Goal: Task Accomplishment & Management: Use online tool/utility

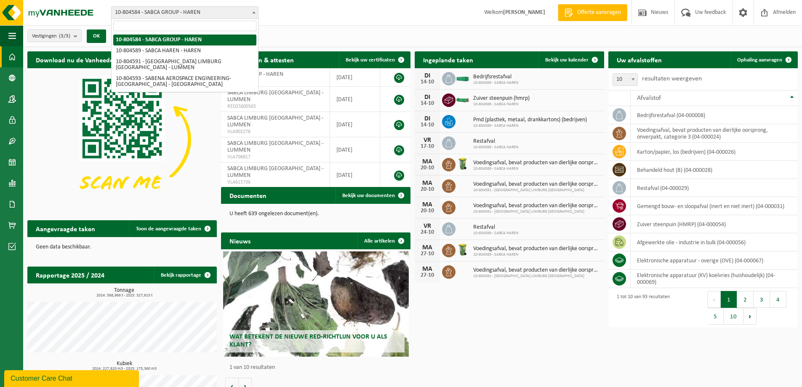
click at [165, 15] on span "10-804584 - SABCA GROUP - HAREN" at bounding box center [185, 13] width 146 height 12
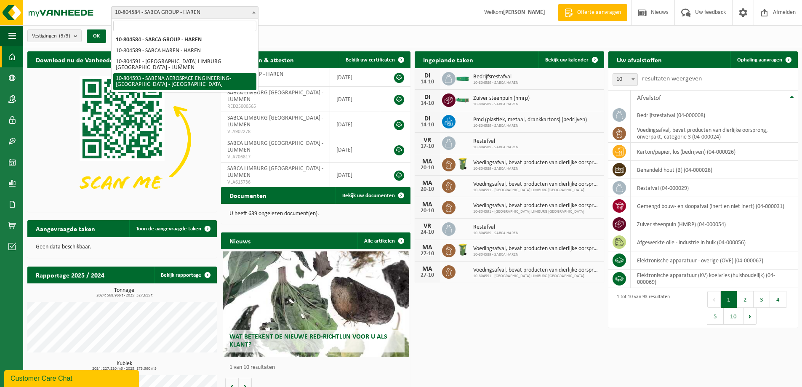
select select "34498"
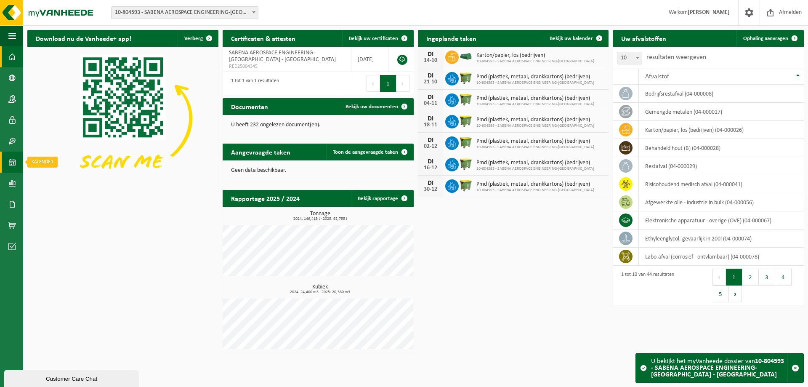
click at [14, 164] on span at bounding box center [12, 162] width 8 height 21
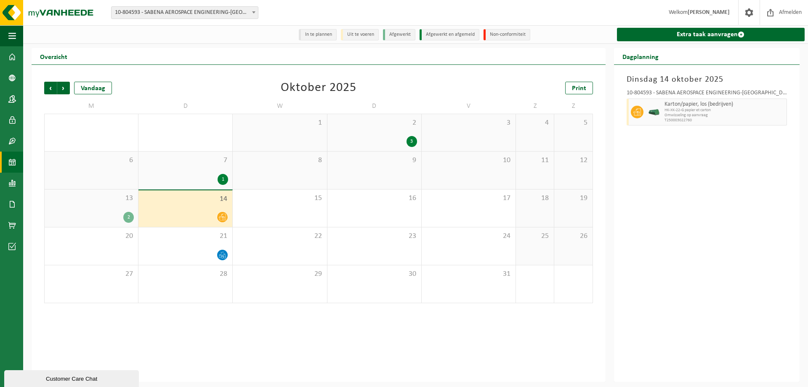
click at [100, 218] on div "2" at bounding box center [91, 217] width 85 height 11
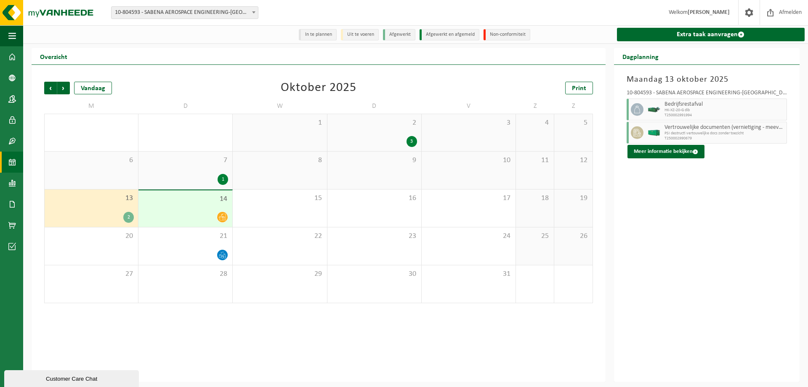
click at [204, 172] on div "7 1" at bounding box center [185, 170] width 94 height 37
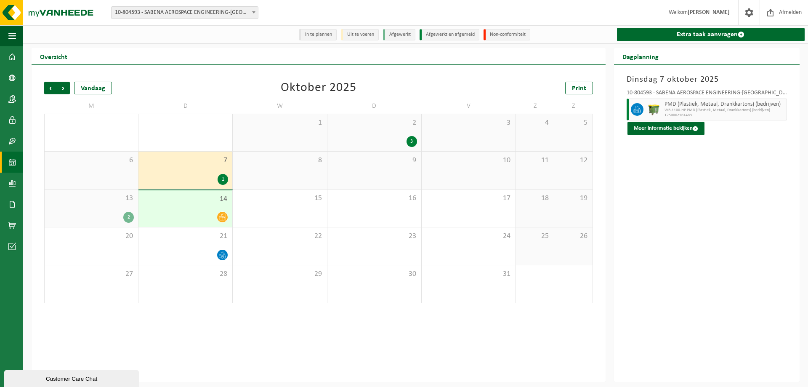
click at [199, 191] on div "14" at bounding box center [185, 208] width 94 height 37
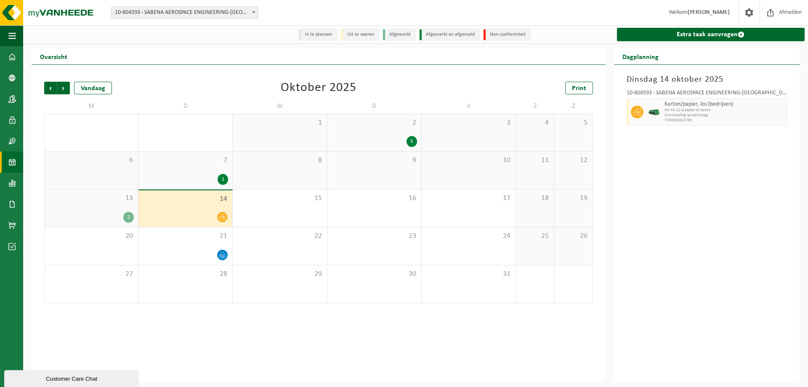
click at [120, 206] on div "13 2" at bounding box center [91, 207] width 93 height 37
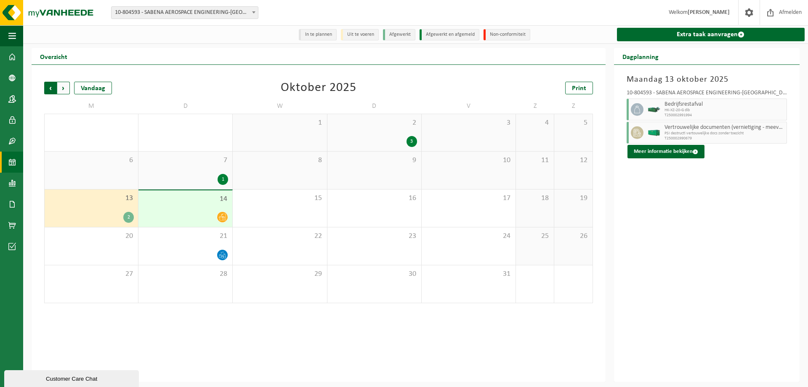
click at [61, 87] on span "Volgende" at bounding box center [63, 88] width 13 height 13
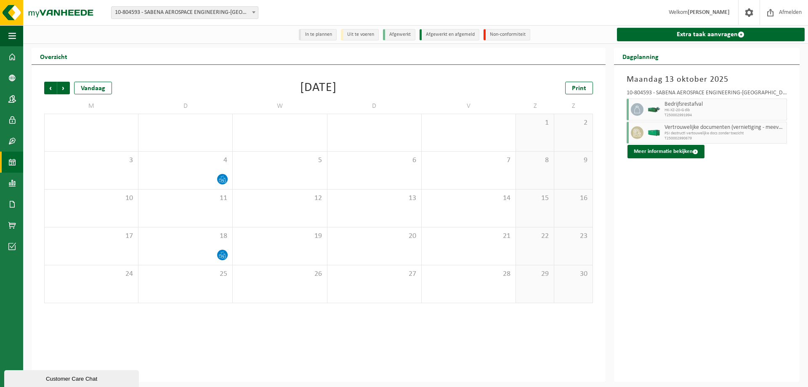
click at [42, 91] on div "Vorige Volgende Vandaag November 2025 Print M D W D V Z Z 27 28 29 30 31 1 2 3 …" at bounding box center [318, 192] width 557 height 238
click at [47, 90] on span "Vorige" at bounding box center [50, 88] width 13 height 13
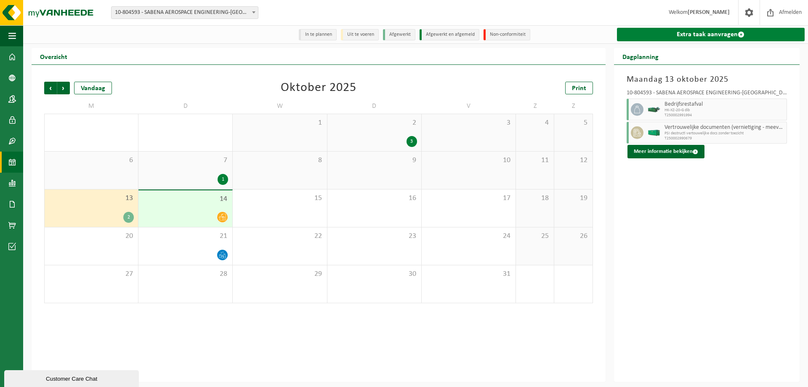
click at [705, 38] on link "Extra taak aanvragen" at bounding box center [711, 34] width 188 height 13
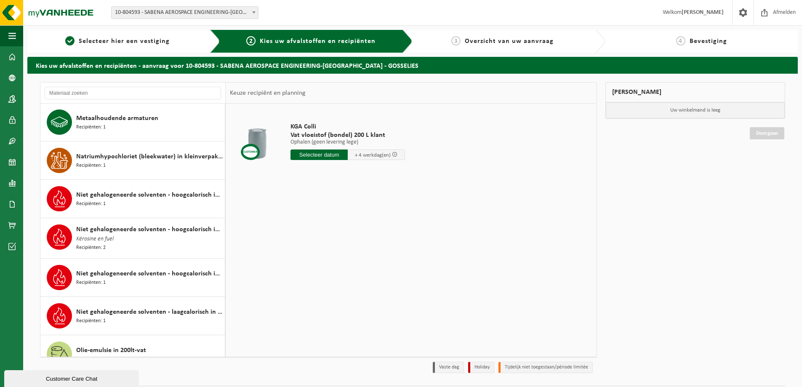
scroll to position [968, 0]
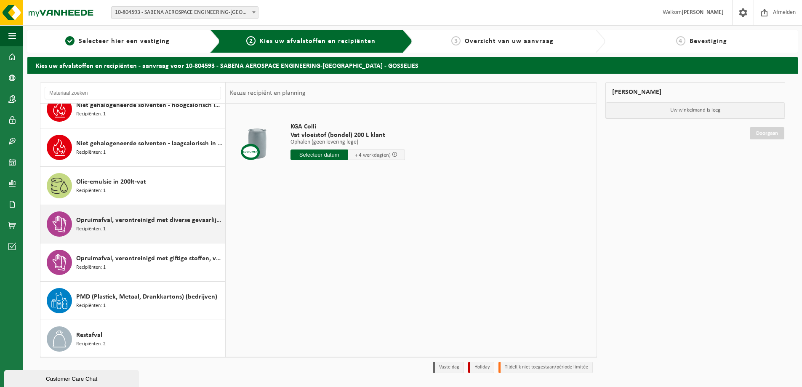
click at [167, 224] on div "Opruimafval, verontreinigd met diverse gevaarlijke afvalstoffen Recipiënten: 1" at bounding box center [149, 223] width 146 height 25
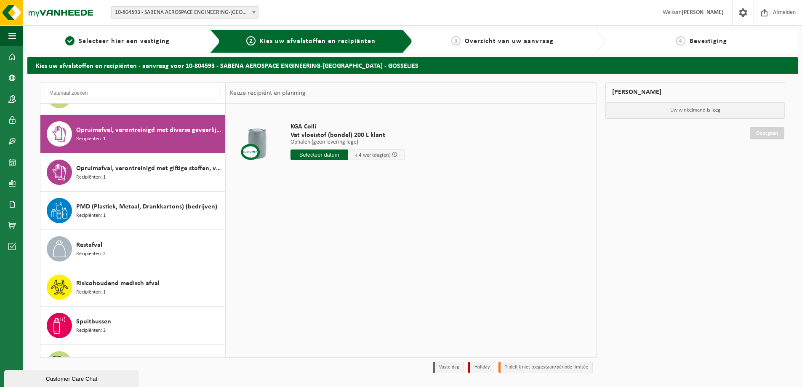
scroll to position [1191, 0]
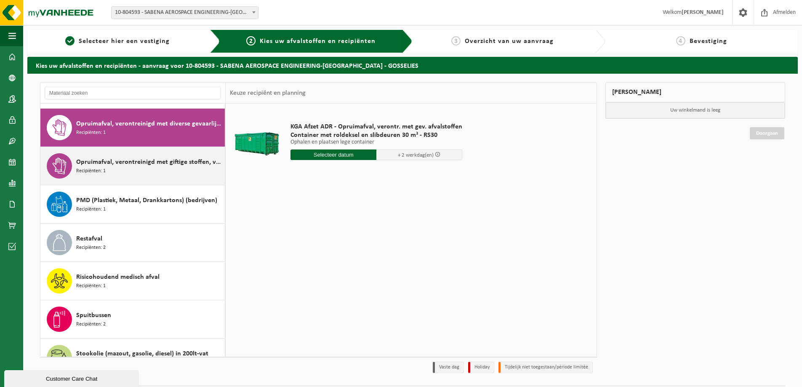
click at [144, 160] on span "Opruimafval, verontreinigd met giftige stoffen, verpakt in vaten" at bounding box center [149, 162] width 146 height 10
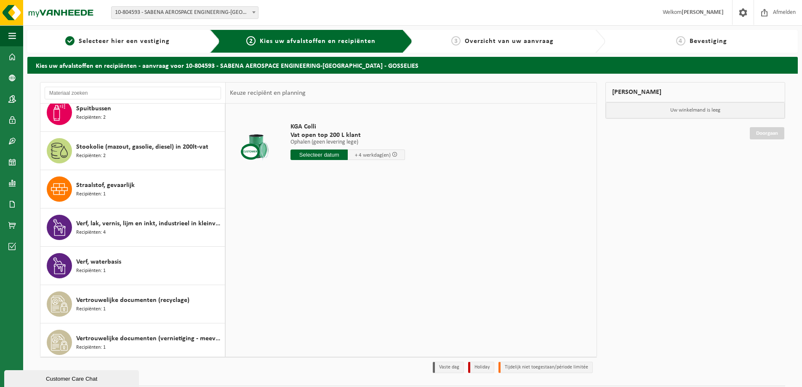
scroll to position [1436, 0]
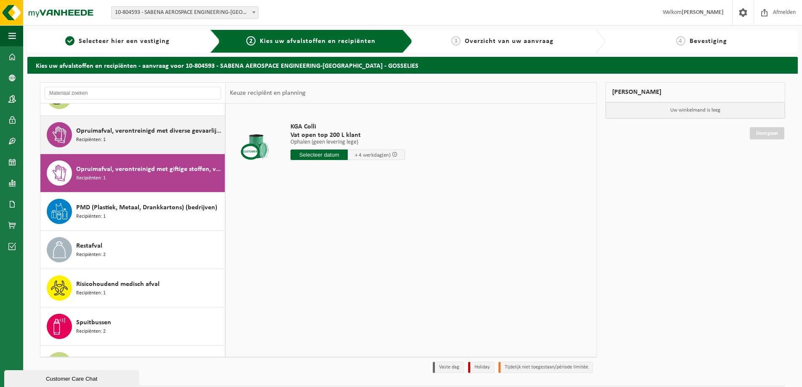
click at [156, 133] on div "Opruimafval, verontreinigd met diverse gevaarlijke afvalstoffen Recipiënten: 1" at bounding box center [149, 134] width 146 height 25
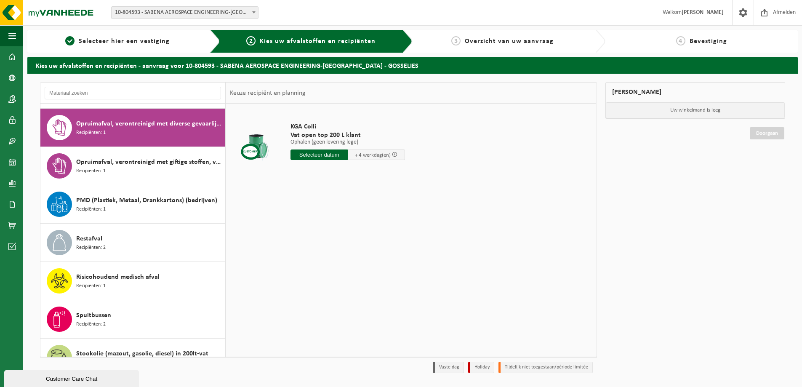
scroll to position [1191, 0]
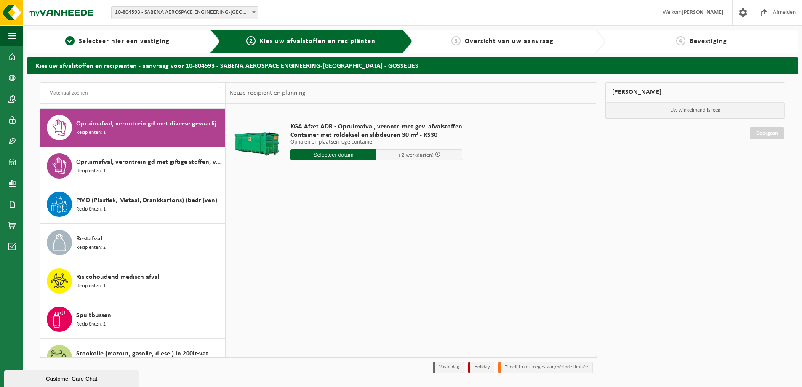
click at [351, 156] on input "text" at bounding box center [333, 154] width 86 height 11
click at [330, 231] on div "15" at bounding box center [327, 229] width 15 height 13
type input "Van 2025-10-15"
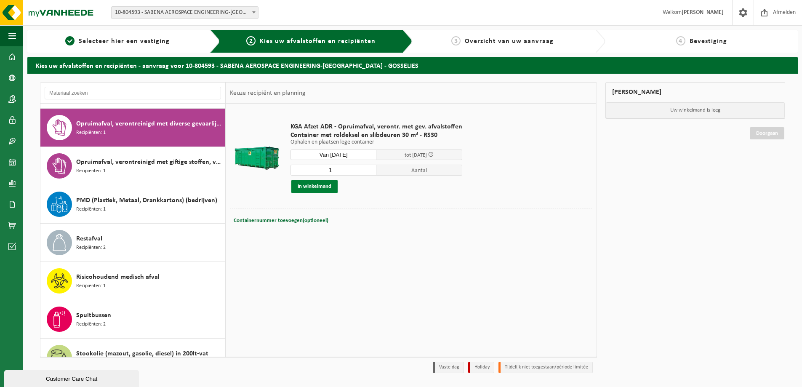
click at [332, 186] on button "In winkelmand" at bounding box center [314, 186] width 46 height 13
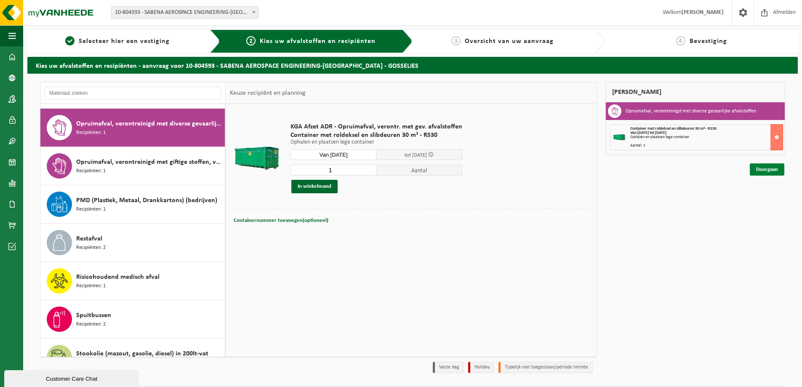
click at [771, 168] on link "Doorgaan" at bounding box center [767, 169] width 35 height 12
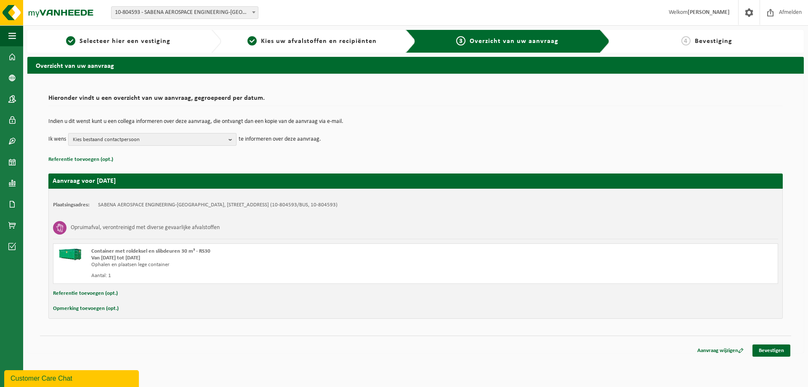
click at [232, 141] on b "button" at bounding box center [233, 139] width 8 height 12
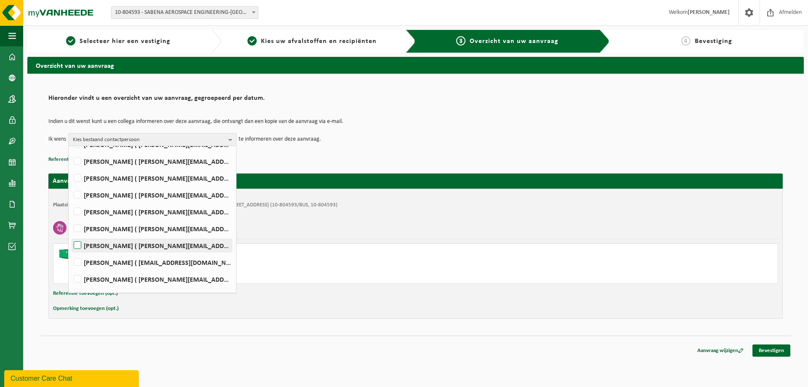
scroll to position [84, 0]
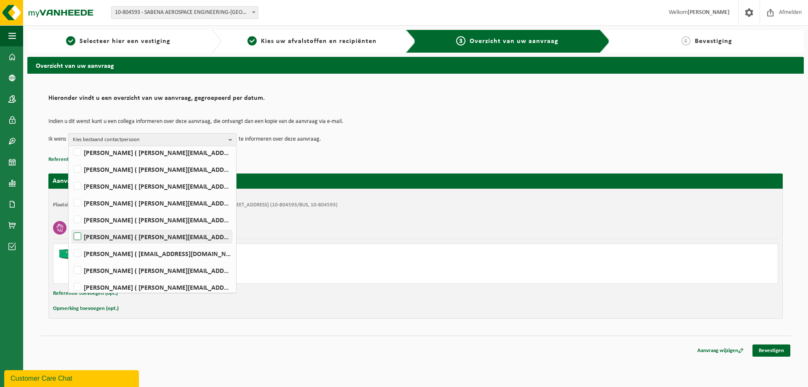
click at [75, 234] on label "Quentin Leclercq ( quentin.leclercq@sabena-engineering.com )" at bounding box center [152, 236] width 160 height 13
click at [71, 226] on input "Quentin Leclercq ( quentin.leclercq@sabena-engineering.com )" at bounding box center [70, 226] width 0 height 0
checkbox input "true"
click at [360, 132] on td "Indien u dit wenst kunt u een collega informeren over deze aanvraag, die ontvan…" at bounding box center [415, 126] width 734 height 14
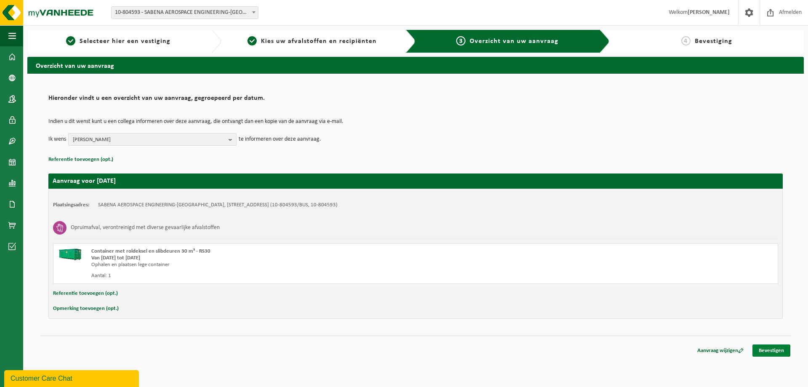
click at [776, 347] on link "Bevestigen" at bounding box center [772, 350] width 38 height 12
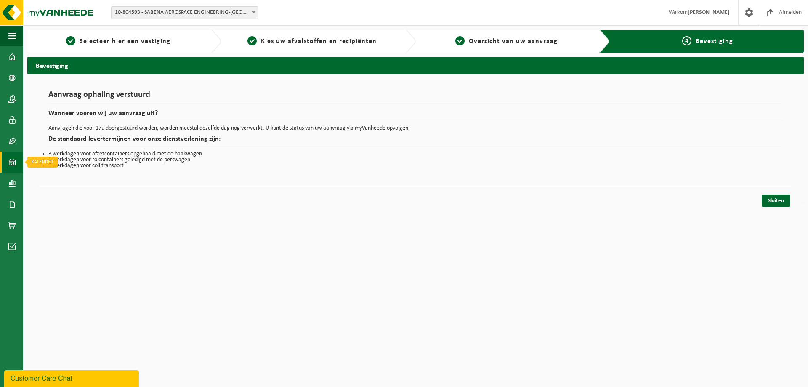
click at [17, 158] on link "Kalender" at bounding box center [11, 162] width 23 height 21
